Goal: Task Accomplishment & Management: Use online tool/utility

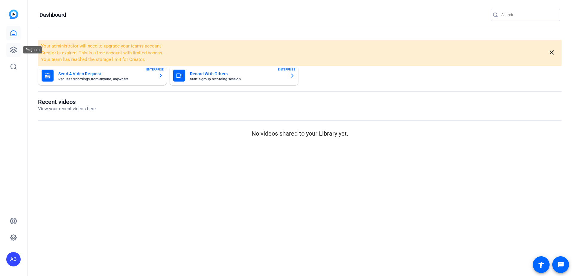
click at [16, 50] on icon at bounding box center [13, 49] width 7 height 7
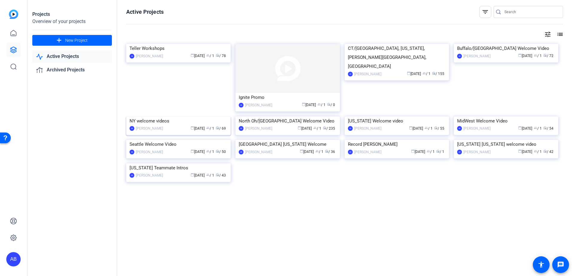
scroll to position [30, 0]
click at [291, 140] on img at bounding box center [287, 140] width 104 height 0
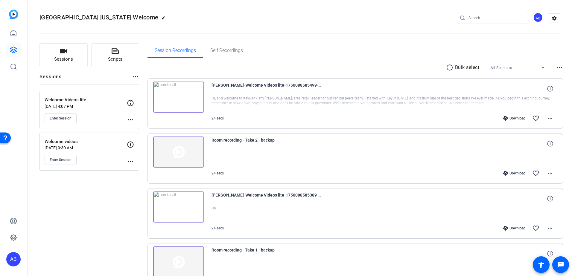
click at [107, 116] on div "Welcome Videos lite [DATE] 4:07 PM Enter Session" at bounding box center [86, 110] width 82 height 27
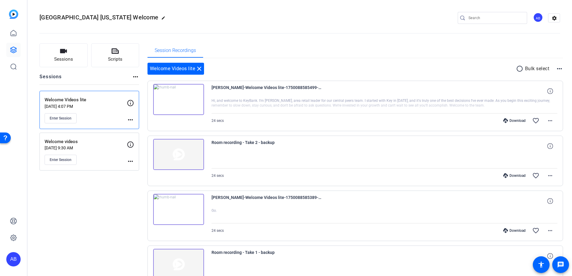
click at [107, 116] on div "Welcome Videos lite [DATE] 4:07 PM Enter Session" at bounding box center [86, 110] width 82 height 27
click at [109, 149] on p "[DATE] 9:30 AM" at bounding box center [86, 148] width 82 height 5
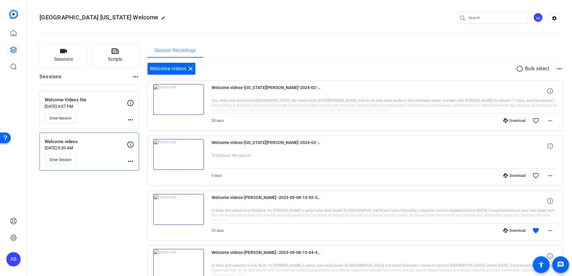
click at [106, 120] on div "Welcome Videos lite [DATE] 4:07 PM Enter Session" at bounding box center [86, 110] width 82 height 27
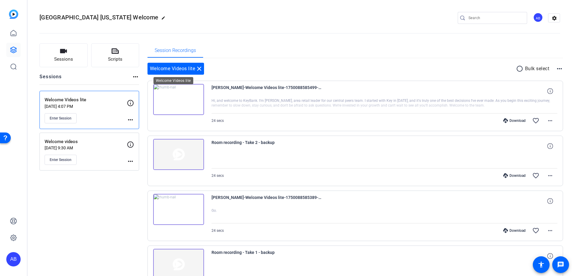
click at [199, 66] on mat-icon "close" at bounding box center [199, 68] width 7 height 7
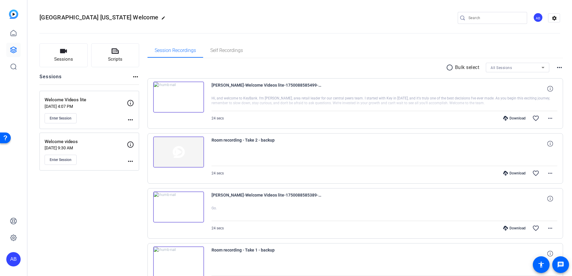
click at [130, 118] on mat-icon "more_horiz" at bounding box center [130, 119] width 7 height 7
click at [140, 128] on span "Edit Session" at bounding box center [145, 128] width 27 height 7
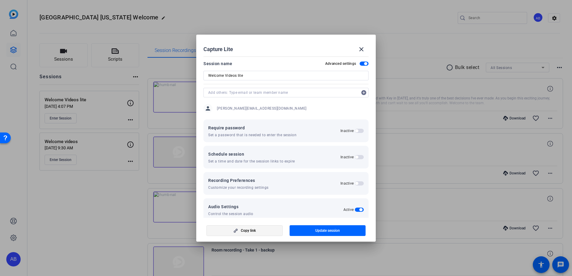
click at [253, 229] on span "Copy link" at bounding box center [248, 231] width 15 height 5
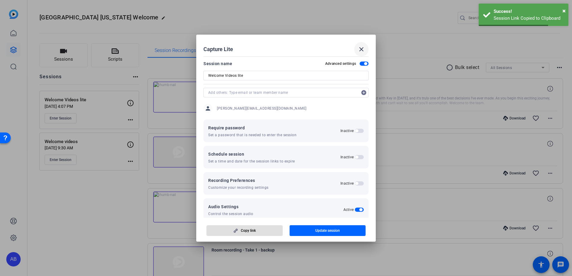
click at [360, 51] on mat-icon "close" at bounding box center [361, 49] width 7 height 7
